Goal: Task Accomplishment & Management: Use online tool/utility

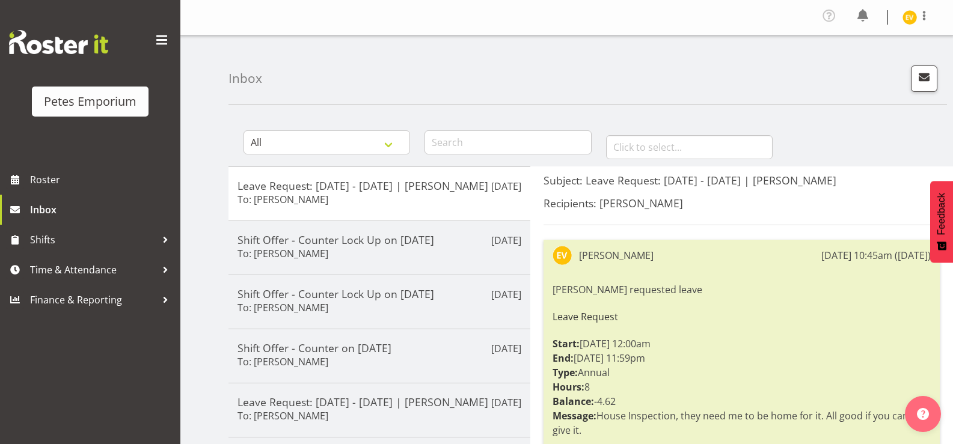
drag, startPoint x: 961, startPoint y: 138, endPoint x: 563, endPoint y: 74, distance: 403.7
click at [563, 74] on div "Inbox" at bounding box center [587, 69] width 719 height 69
click at [46, 182] on span "Roster" at bounding box center [102, 180] width 144 height 18
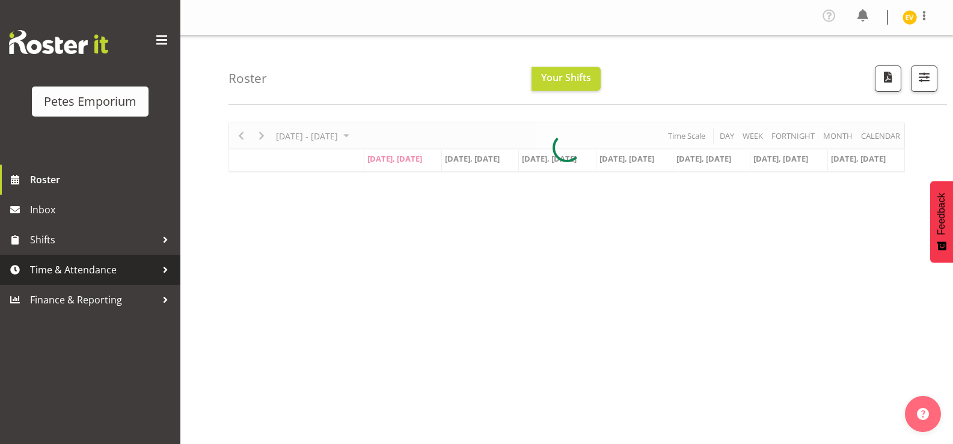
click at [95, 264] on span "Time & Attendance" at bounding box center [93, 270] width 126 height 18
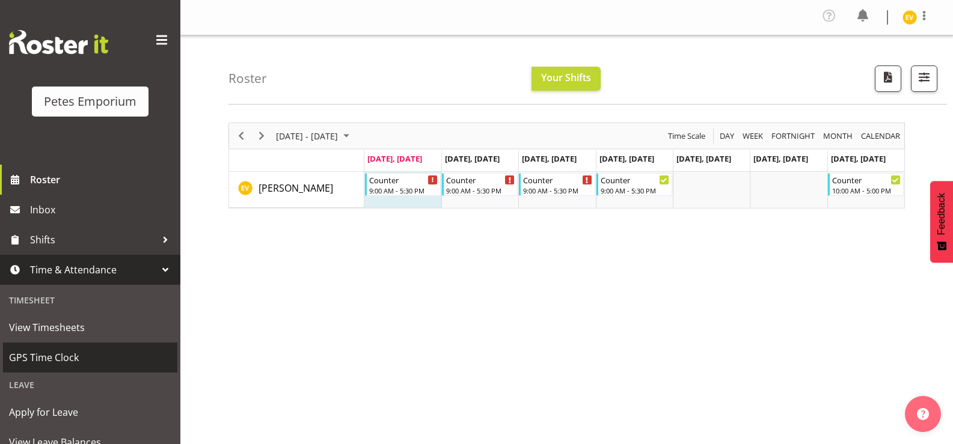
click at [81, 354] on span "GPS Time Clock" at bounding box center [90, 358] width 162 height 18
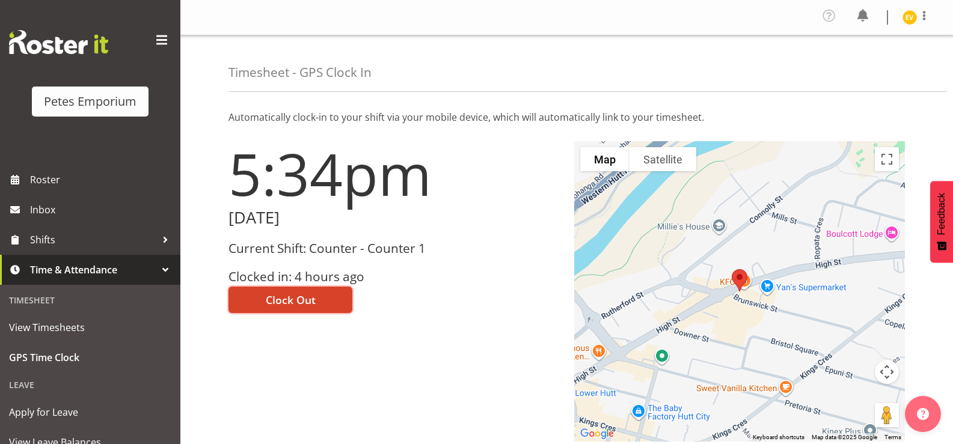
click at [333, 299] on button "Clock Out" at bounding box center [290, 300] width 124 height 26
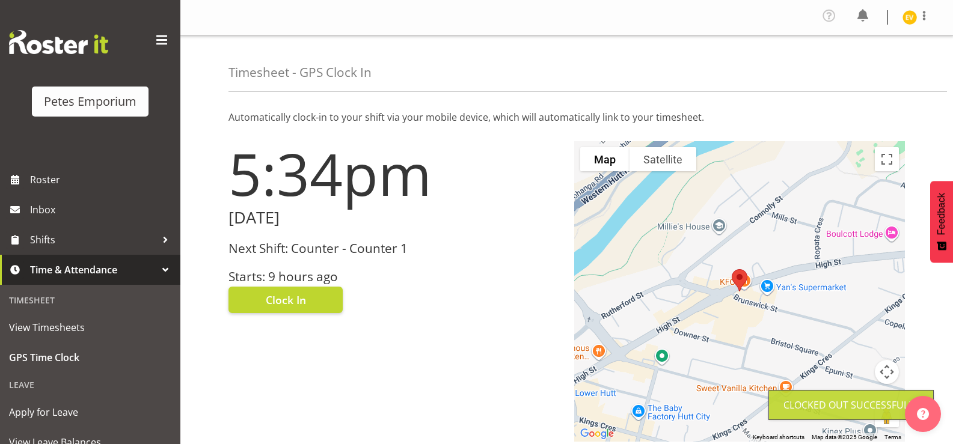
click at [898, 16] on div "Profile Log Out" at bounding box center [880, 17] width 121 height 23
click at [904, 17] on img at bounding box center [910, 17] width 14 height 14
click at [896, 67] on link "Log Out" at bounding box center [873, 66] width 115 height 22
